Goal: Task Accomplishment & Management: Use online tool/utility

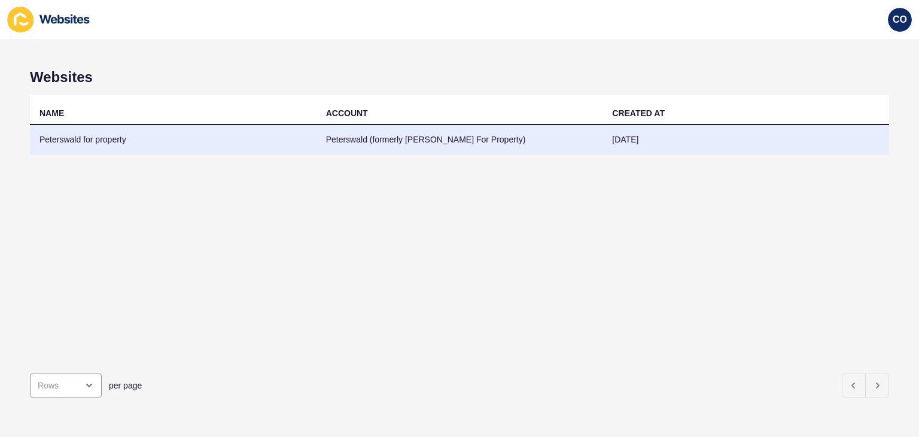
click at [94, 127] on td "Peterswald for property" at bounding box center [173, 139] width 286 height 29
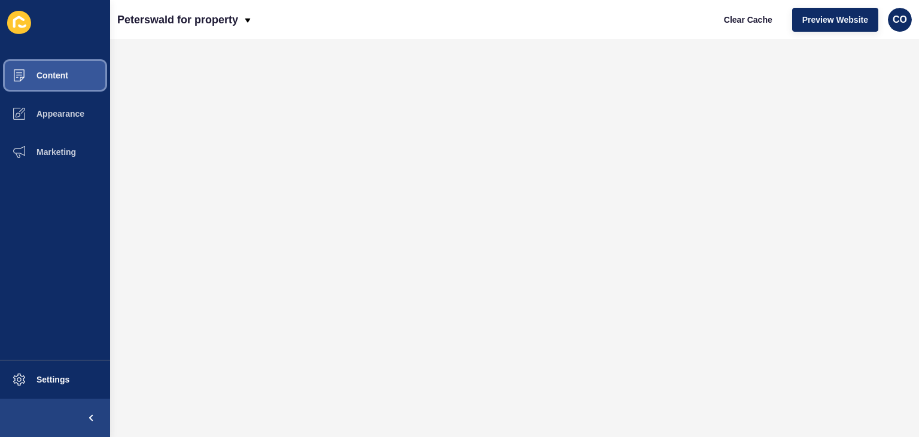
click at [59, 80] on button "Content" at bounding box center [55, 75] width 110 height 38
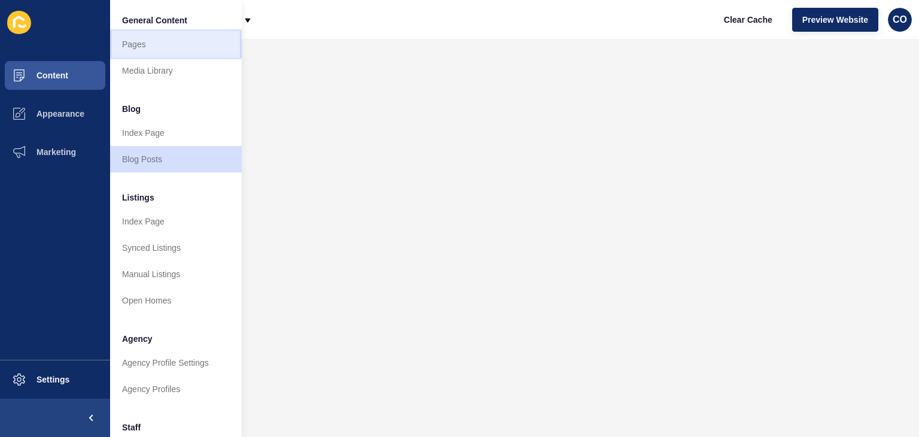
click at [156, 44] on link "Pages" at bounding box center [176, 44] width 132 height 26
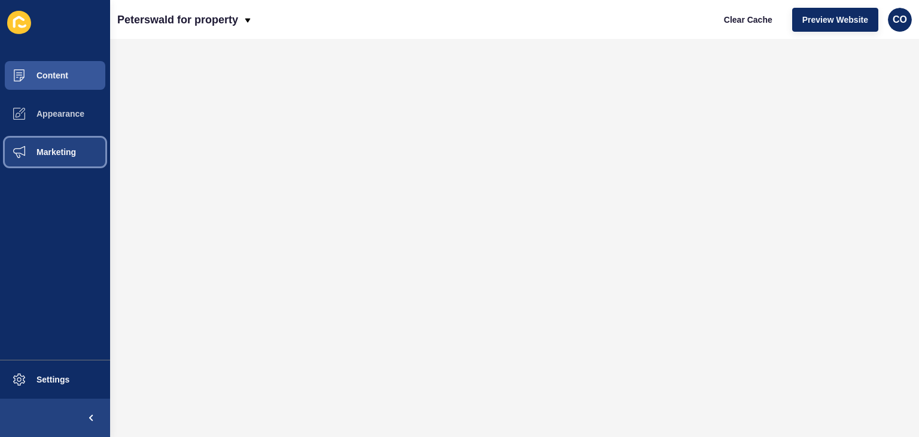
click at [58, 148] on span "Marketing" at bounding box center [37, 152] width 78 height 10
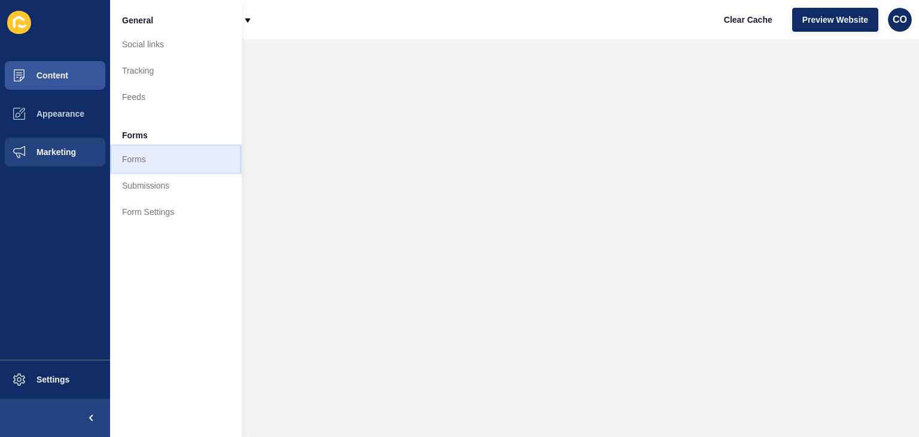
click at [158, 156] on link "Forms" at bounding box center [176, 159] width 132 height 26
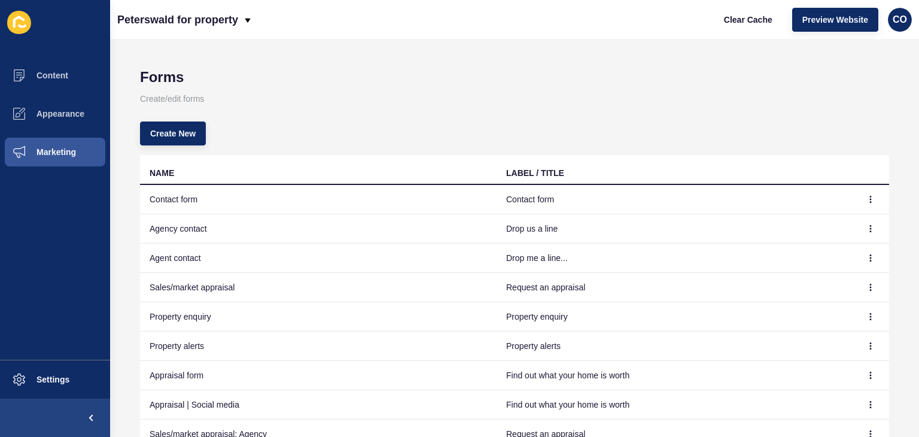
scroll to position [120, 0]
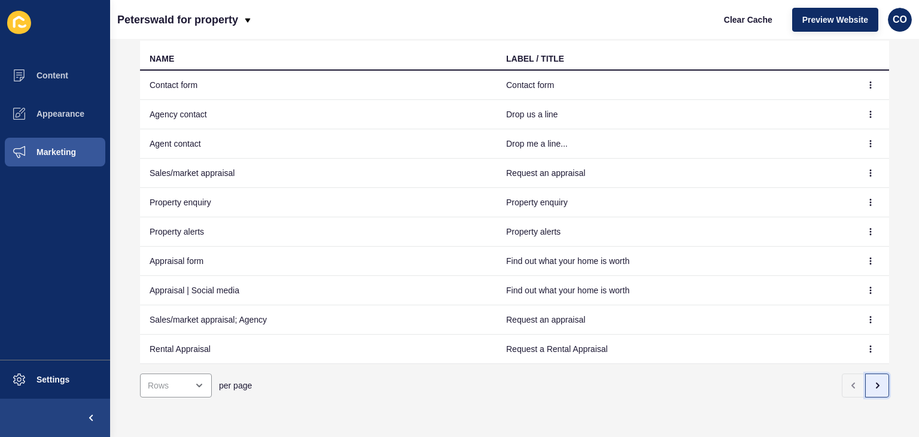
click at [872, 382] on icon "button" at bounding box center [877, 385] width 10 height 10
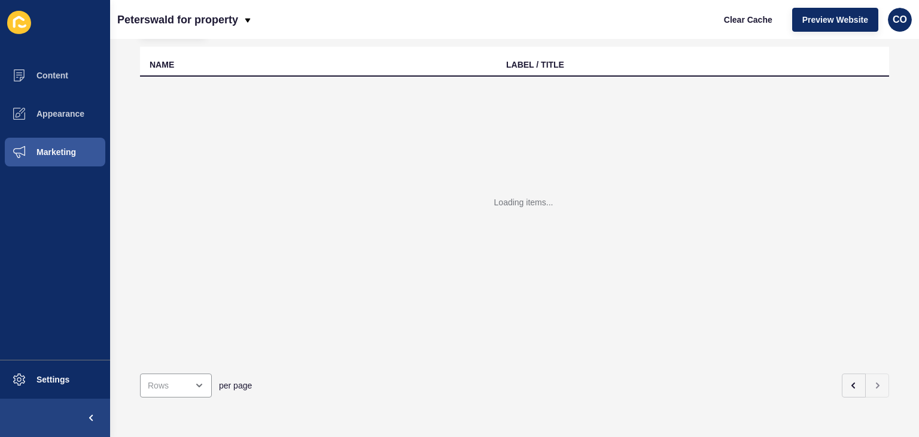
scroll to position [63, 0]
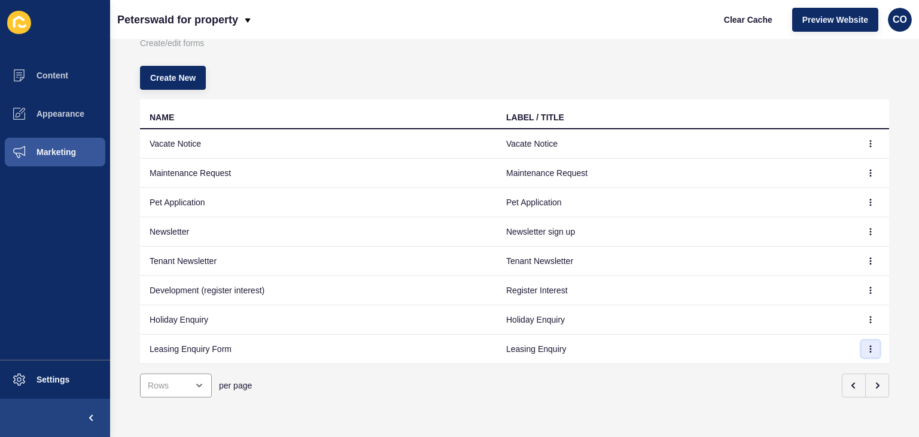
click at [861, 340] on button "button" at bounding box center [870, 348] width 18 height 17
click at [809, 365] on link "Edit" at bounding box center [828, 363] width 84 height 26
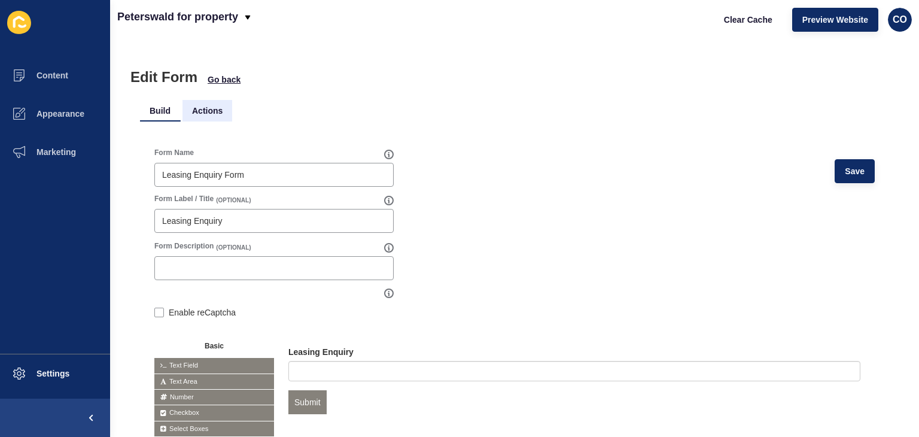
click at [211, 108] on li "Actions" at bounding box center [207, 111] width 50 height 22
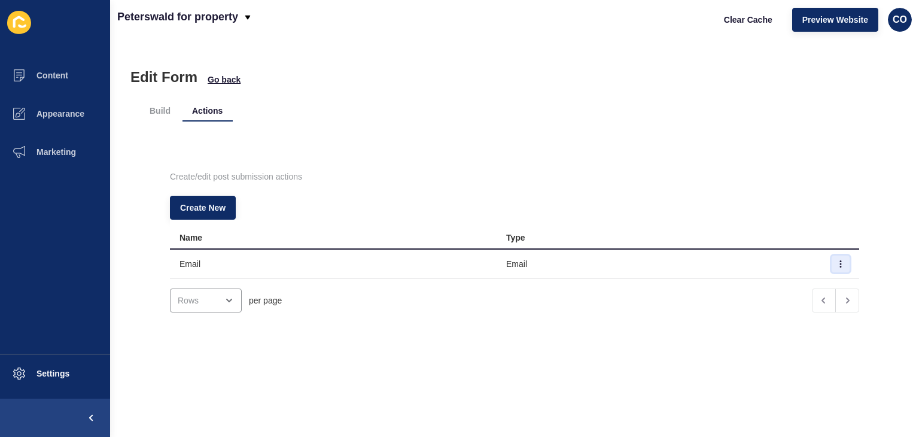
click at [837, 263] on icon "button" at bounding box center [840, 263] width 7 height 7
click at [783, 284] on link "Edit" at bounding box center [790, 287] width 84 height 26
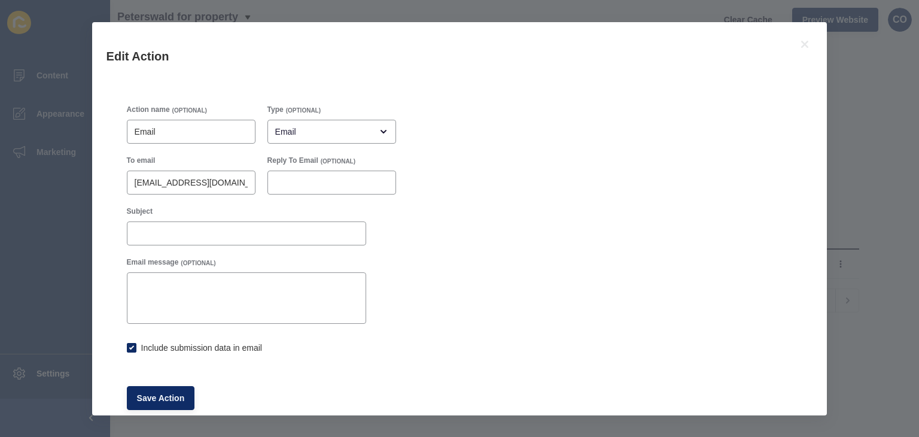
checkbox input "true"
click at [807, 47] on icon at bounding box center [804, 44] width 7 height 7
